Goal: Task Accomplishment & Management: Manage account settings

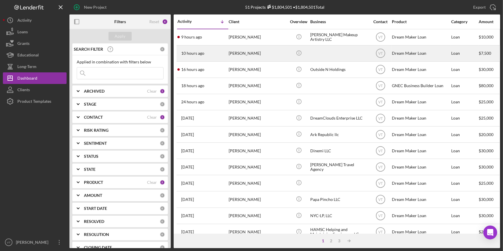
click at [268, 56] on div "[PERSON_NAME]" at bounding box center [258, 53] width 58 height 15
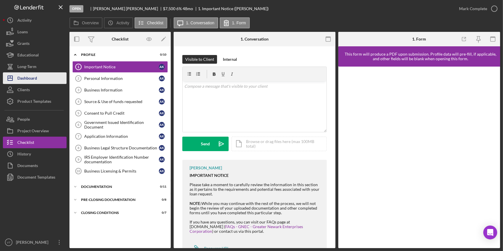
click at [42, 82] on button "Icon/Dashboard Dashboard" at bounding box center [35, 78] width 64 height 12
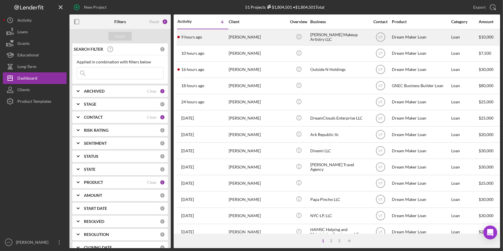
click at [283, 35] on div "Mia Medina" at bounding box center [258, 37] width 58 height 15
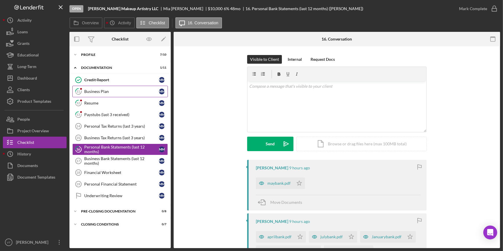
click at [95, 90] on div "Business Plan" at bounding box center [121, 91] width 75 height 5
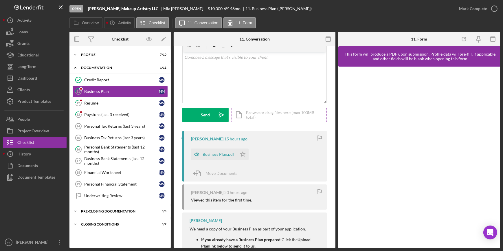
scroll to position [79, 0]
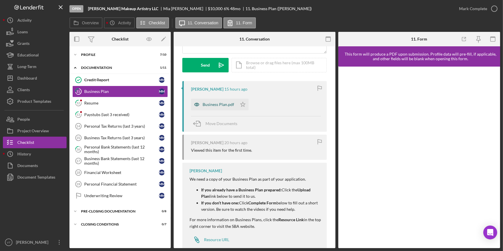
click at [209, 106] on div "Business Plan.pdf" at bounding box center [219, 104] width 32 height 5
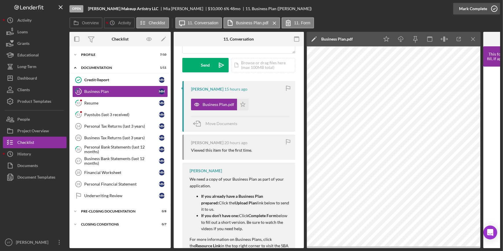
click at [466, 9] on div "Mark Complete" at bounding box center [473, 9] width 28 height 12
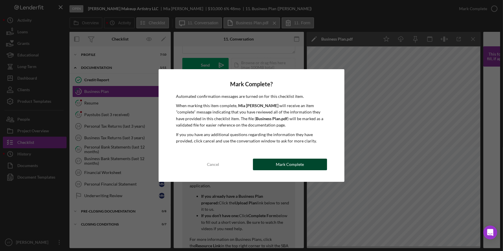
click at [286, 164] on div "Mark Complete" at bounding box center [290, 165] width 28 height 12
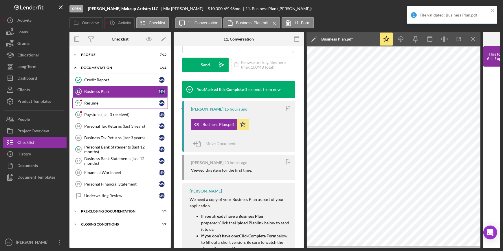
scroll to position [165, 0]
click at [84, 100] on icon "12" at bounding box center [78, 103] width 14 height 14
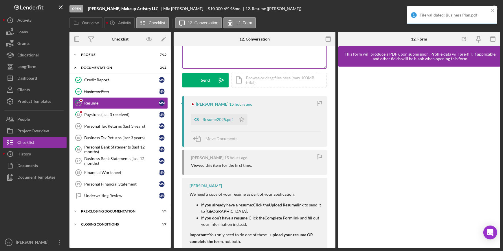
scroll to position [79, 0]
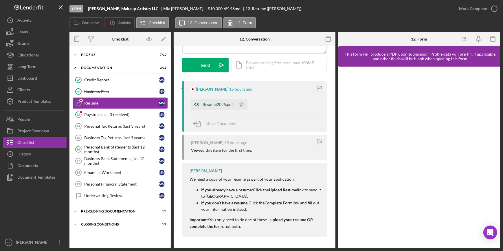
click at [217, 103] on div "Resume2025.pdf" at bounding box center [218, 104] width 30 height 5
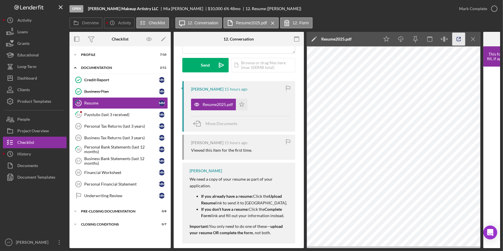
click at [461, 43] on icon "button" at bounding box center [459, 39] width 13 height 13
click at [468, 10] on div "Mark Complete" at bounding box center [473, 9] width 28 height 12
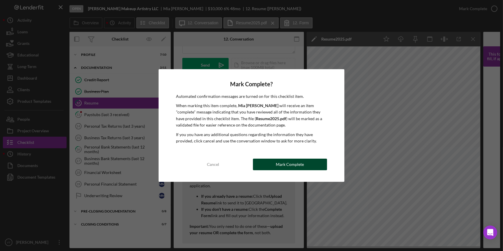
click at [296, 163] on div "Mark Complete" at bounding box center [290, 165] width 28 height 12
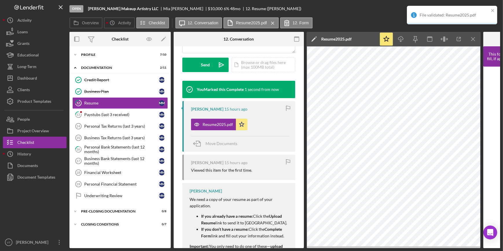
scroll to position [165, 0]
click at [100, 112] on div "Paystubs (last 3 received)" at bounding box center [121, 114] width 75 height 5
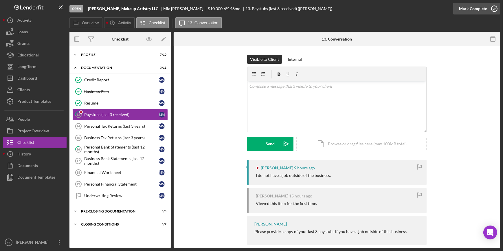
click at [484, 11] on div "Mark Complete" at bounding box center [473, 9] width 28 height 12
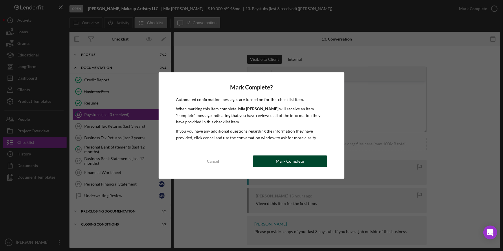
click at [268, 158] on button "Mark Complete" at bounding box center [290, 162] width 74 height 12
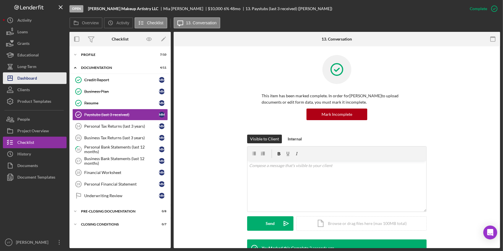
click at [45, 77] on button "Icon/Dashboard Dashboard" at bounding box center [35, 78] width 64 height 12
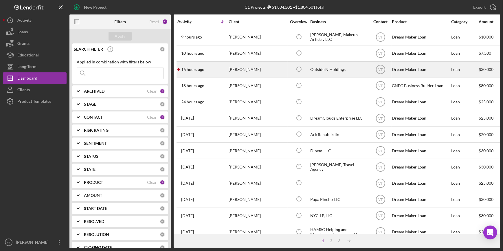
click at [225, 67] on div "16 hours ago Anthony Santiago" at bounding box center [203, 69] width 51 height 15
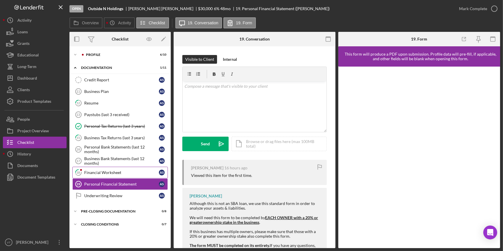
click at [102, 173] on div "Financial Worksheet" at bounding box center [121, 172] width 75 height 5
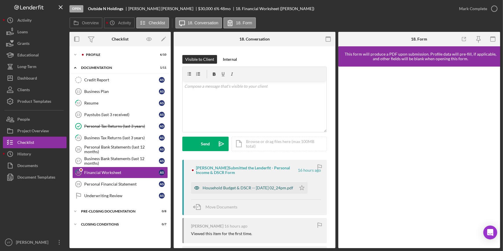
click at [231, 184] on div "Household Budget & DSCR -- 2025-09-19 02_24pm.pdf" at bounding box center [243, 188] width 105 height 12
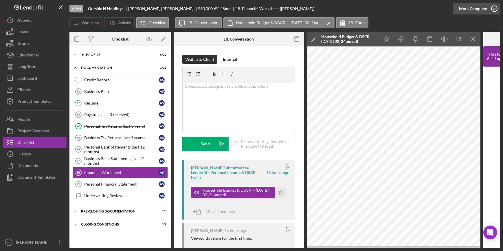
click at [467, 10] on div "Mark Complete" at bounding box center [473, 9] width 28 height 12
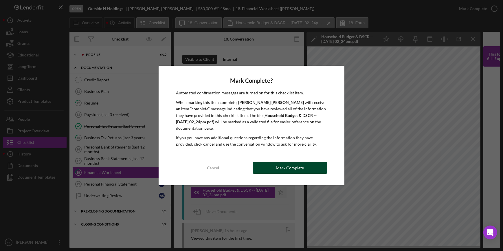
click at [283, 167] on div "Mark Complete" at bounding box center [290, 168] width 28 height 12
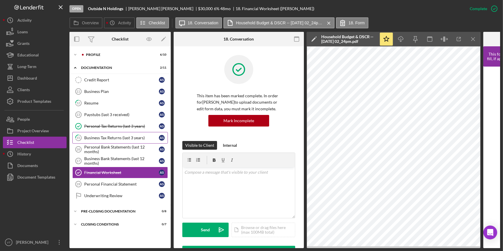
click at [104, 139] on div "Business Tax Returns (last 3 years)" at bounding box center [121, 138] width 75 height 5
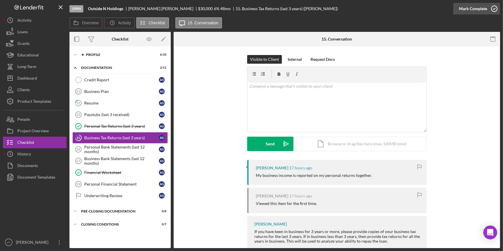
click at [482, 8] on div "Mark Complete" at bounding box center [473, 9] width 28 height 12
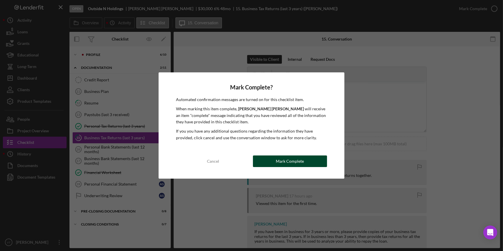
click at [292, 159] on div "Mark Complete" at bounding box center [290, 162] width 28 height 12
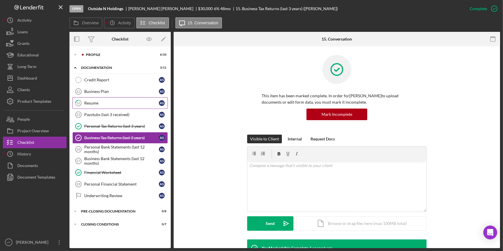
click at [96, 103] on div "Resume" at bounding box center [121, 103] width 75 height 5
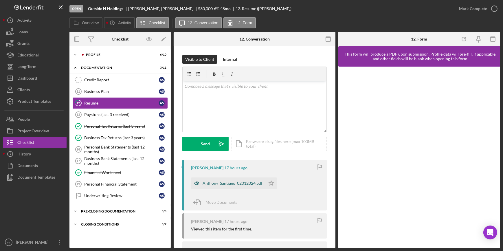
click at [237, 181] on div "Anthony_Santiago_02012024.pdf" at bounding box center [233, 183] width 60 height 5
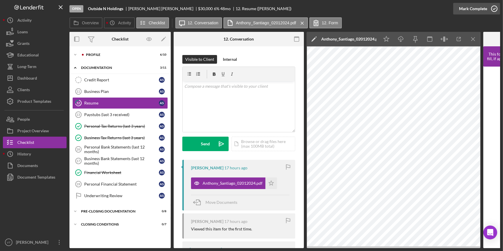
click at [471, 12] on div "Mark Complete" at bounding box center [473, 9] width 28 height 12
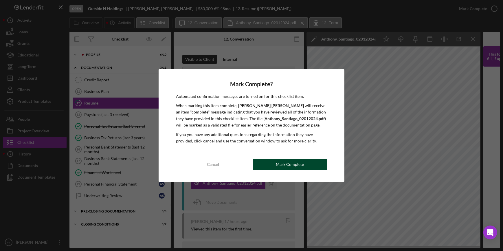
click at [281, 161] on div "Mark Complete" at bounding box center [290, 165] width 28 height 12
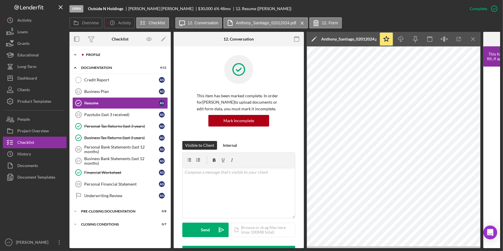
click at [76, 56] on icon "Icon/Expander" at bounding box center [76, 55] width 12 height 12
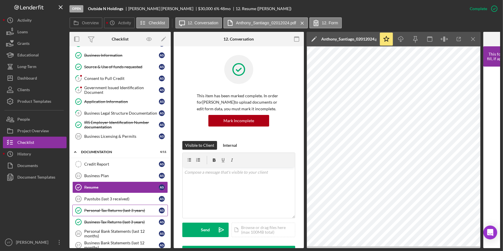
scroll to position [104, 0]
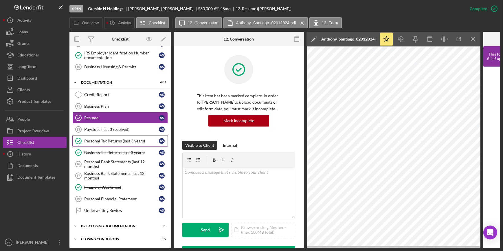
click at [109, 143] on link "Personal Tax Returns (last 3 years) Personal Tax Returns (last 3 years) A S" at bounding box center [120, 141] width 96 height 12
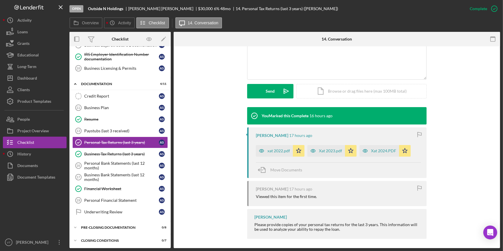
scroll to position [135, 0]
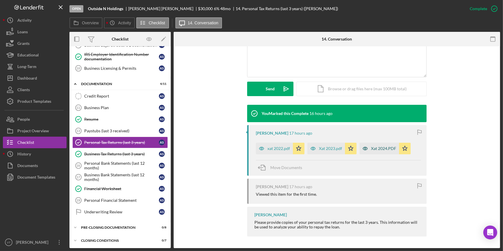
click at [388, 146] on div "Xat 2024.PDF" at bounding box center [383, 148] width 25 height 5
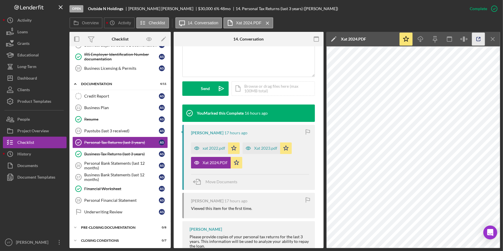
click at [481, 39] on icon "button" at bounding box center [478, 39] width 13 height 13
click at [35, 81] on div "Dashboard" at bounding box center [27, 78] width 20 height 13
